Goal: Transaction & Acquisition: Purchase product/service

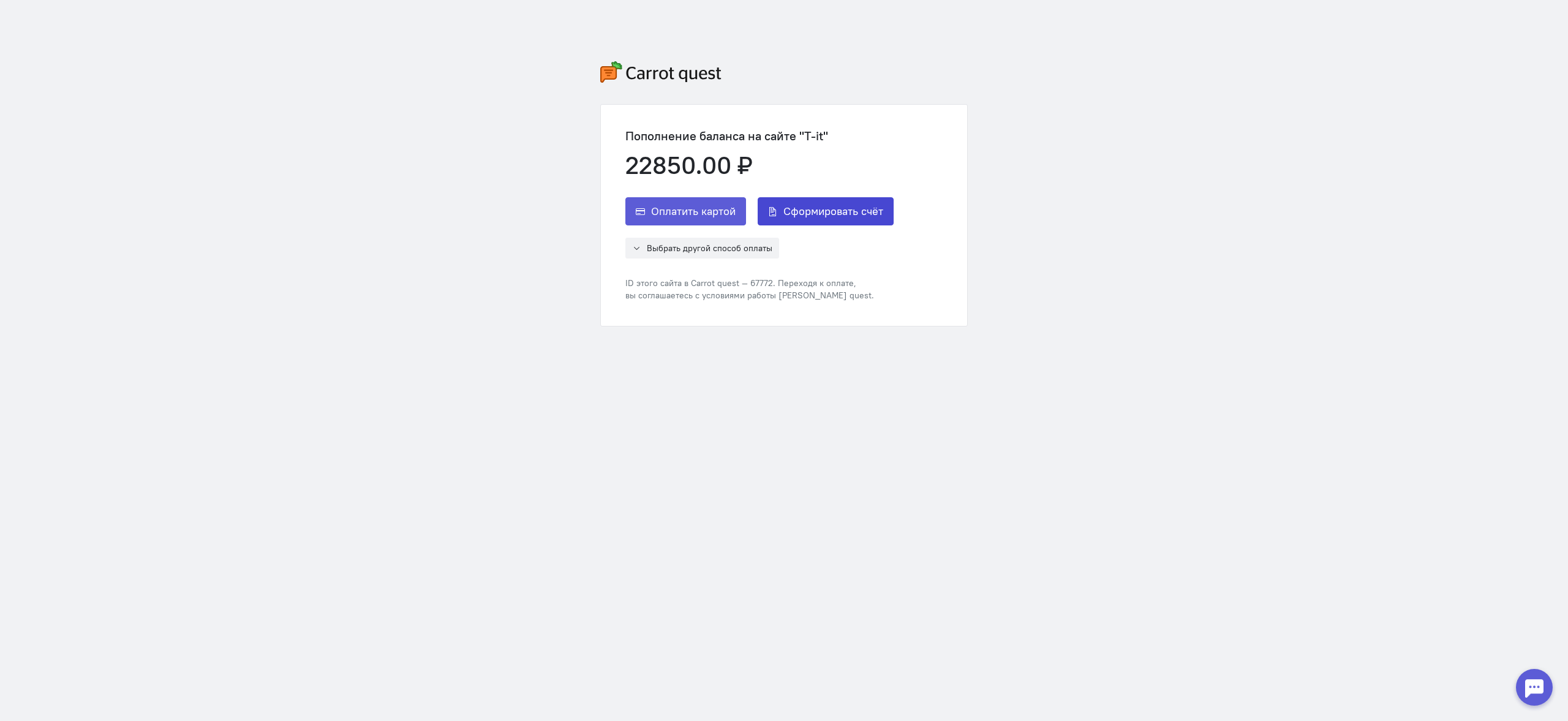
click at [849, 207] on span "Сформировать счёт" at bounding box center [833, 212] width 100 height 15
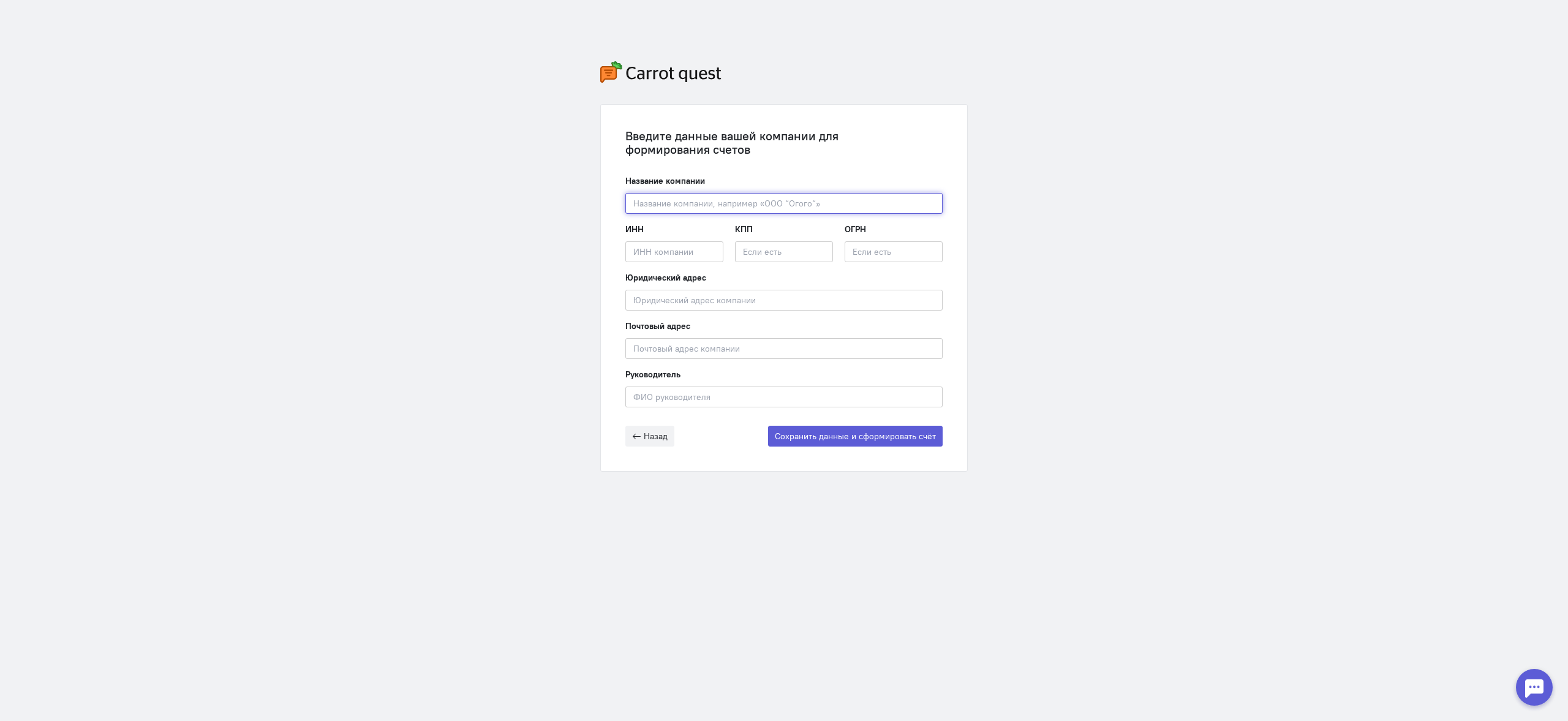
click at [660, 205] on input "text" at bounding box center [784, 203] width 317 height 21
paste input "ООО "РУС-ТЕЛЕТОТ""
type input "ООО "РУС-ТЕЛЕТОТ""
click at [729, 305] on input "text" at bounding box center [784, 300] width 317 height 21
paste input "[STREET_ADDRESS] (2а) помещение 9"
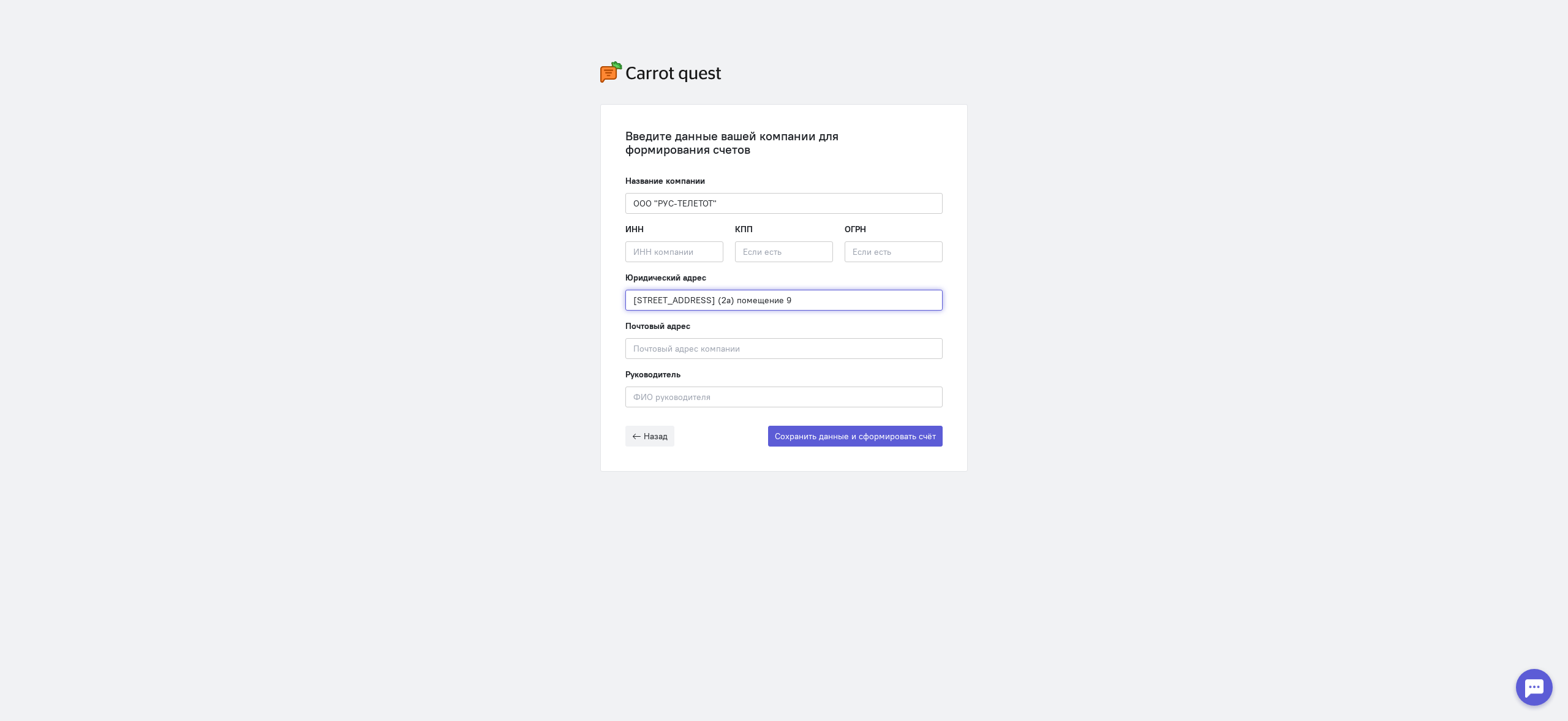
drag, startPoint x: 639, startPoint y: 303, endPoint x: 556, endPoint y: 301, distance: 83.0
click at [556, 301] on div "Введите данные вашей компании для формирования счетов Название компании ООО "РУ…" at bounding box center [784, 266] width 1568 height 533
click at [649, 299] on input "[STREET_ADDRESS] (2а) помещение 9" at bounding box center [784, 300] width 317 height 21
click at [907, 298] on input "[STREET_ADDRESS] (2а) помещение 9" at bounding box center [784, 300] width 317 height 21
type input "[STREET_ADDRESS]"
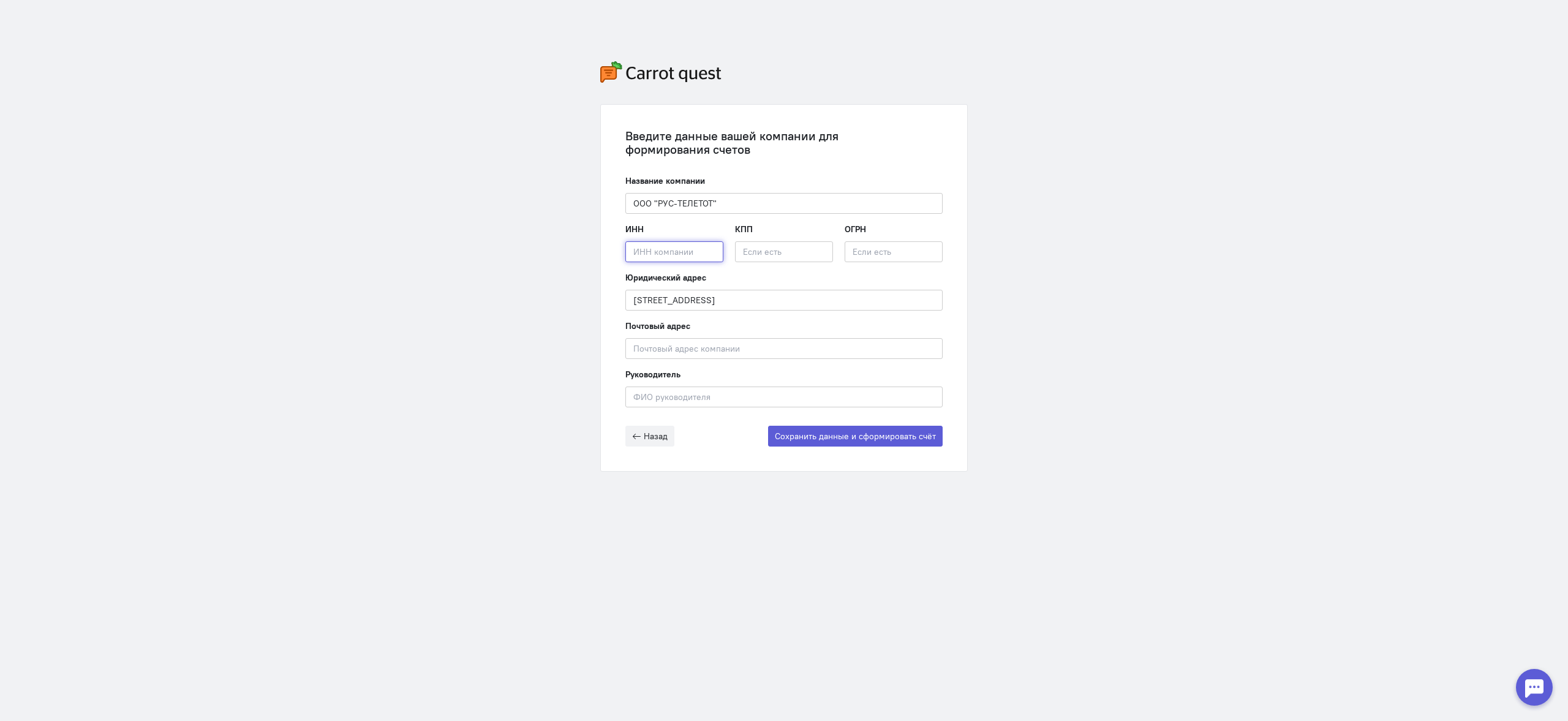
click at [642, 252] on input "text" at bounding box center [674, 251] width 98 height 21
paste input "7714156454"
type input "7714156454"
click at [791, 253] on input "text" at bounding box center [784, 251] width 98 height 21
paste input "772901001"
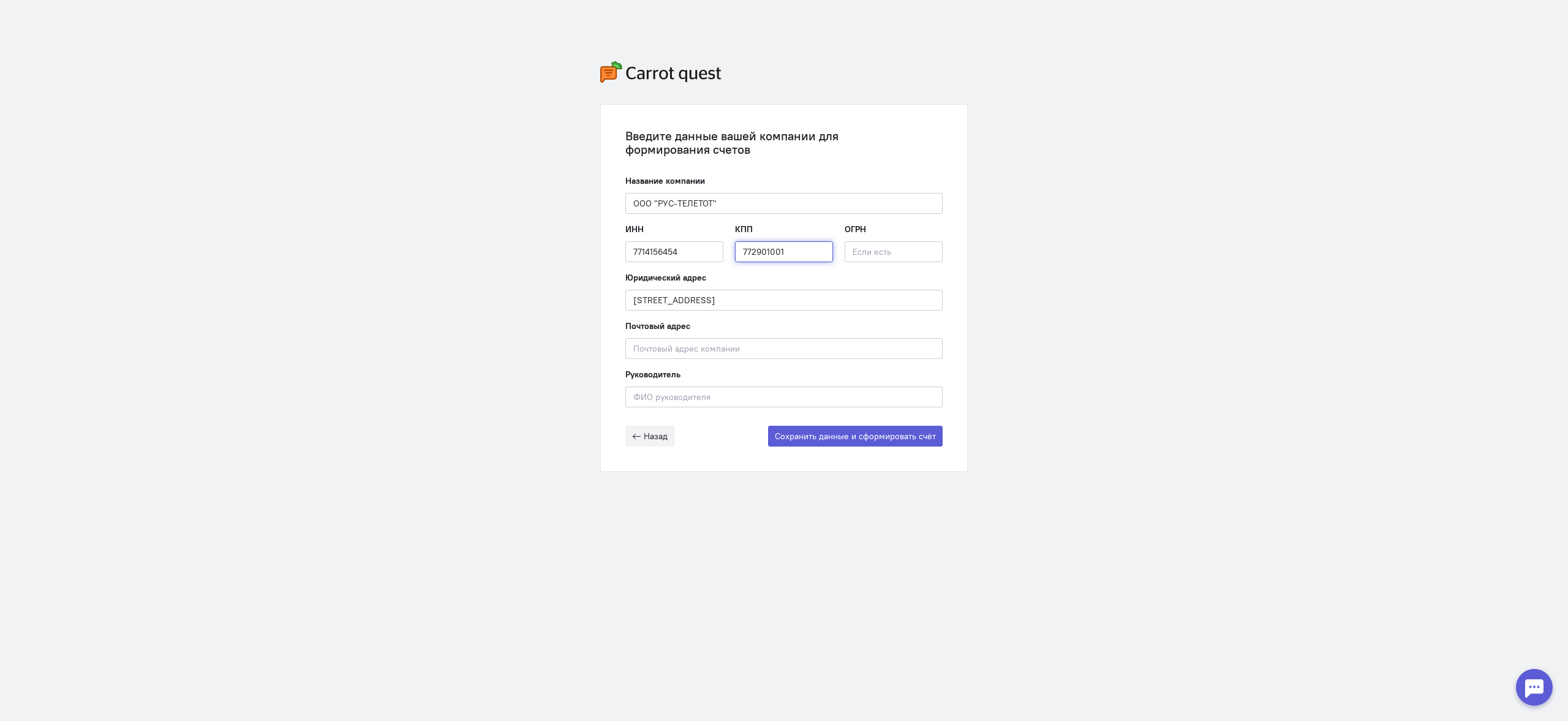
type input "772901001"
click at [665, 401] on input "text" at bounding box center [784, 397] width 317 height 21
type input "[PERSON_NAME]"
click at [724, 436] on div "Назад Сохранить данные и сформировать счёт" at bounding box center [784, 436] width 317 height 21
click at [818, 441] on button "Сохранить данные и сформировать счёт" at bounding box center [855, 436] width 174 height 21
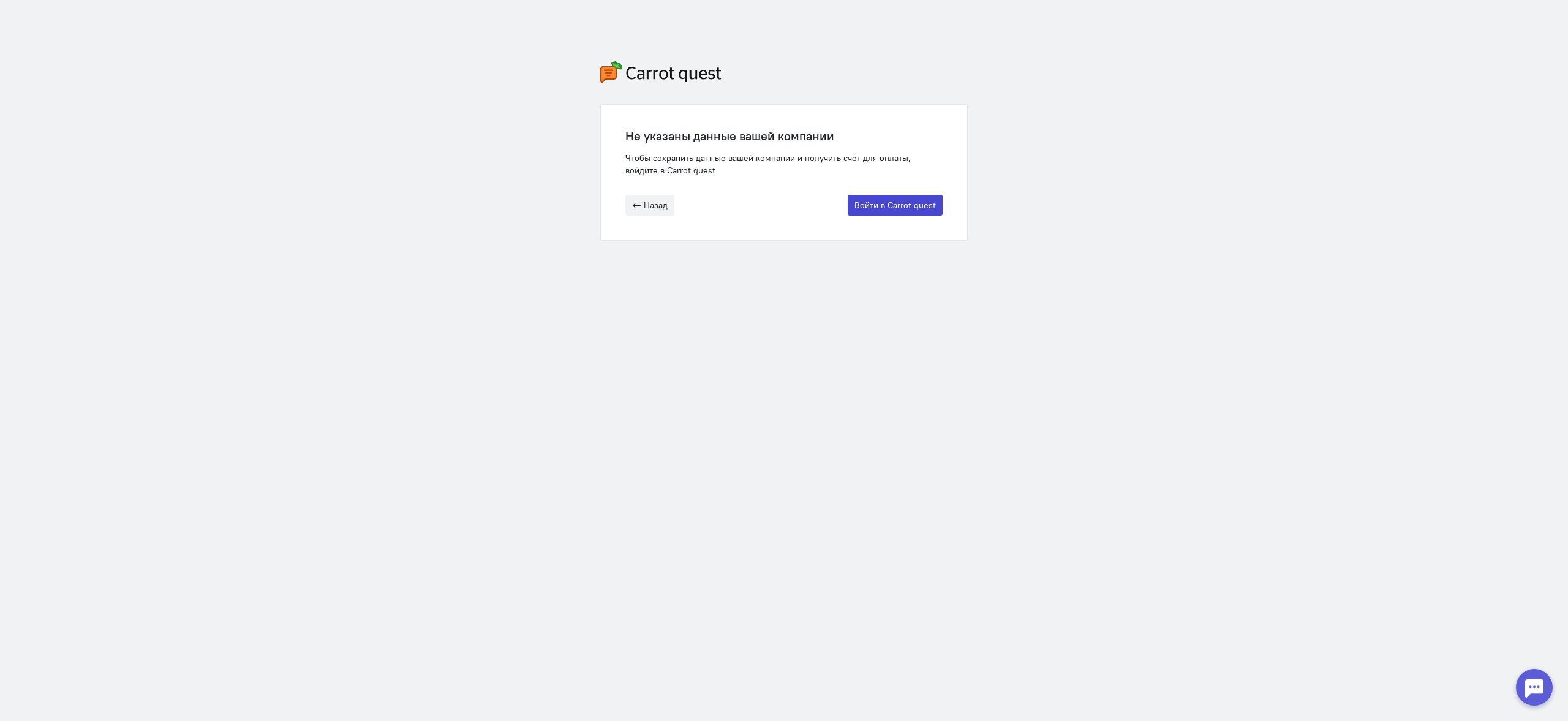
click at [881, 208] on button "Войти в Carrot quest" at bounding box center [894, 205] width 95 height 21
